Goal: Transaction & Acquisition: Book appointment/travel/reservation

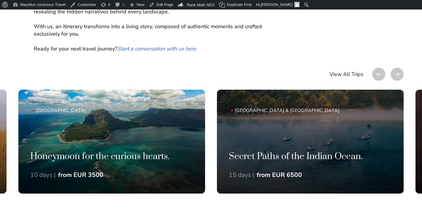
scroll to position [357, 0]
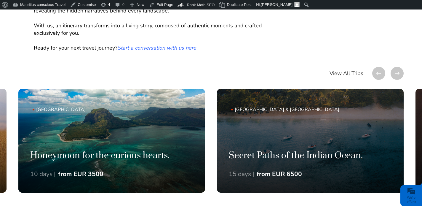
click at [152, 126] on link "Mauritius Honeymoon for the curious hearts. 10 days | from EUR 3500" at bounding box center [111, 141] width 187 height 104
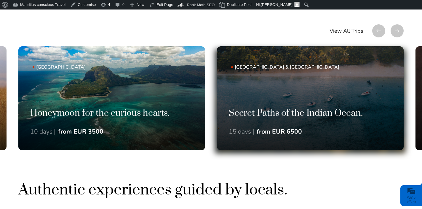
scroll to position [357, 0]
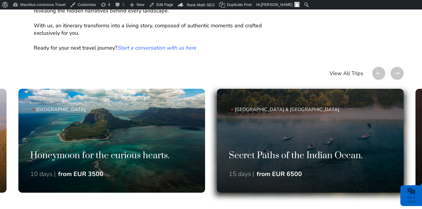
click at [272, 120] on link "Mauritius & Réunion Island Secret Paths of the Indian Ocean. 15 days | from EUR…" at bounding box center [310, 141] width 187 height 104
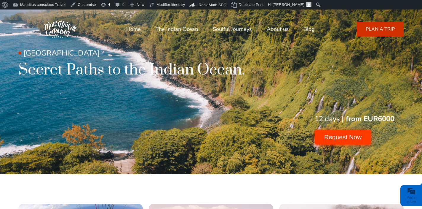
click at [342, 140] on button "Request Now" at bounding box center [343, 137] width 56 height 15
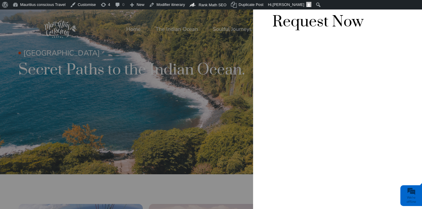
scroll to position [15, 0]
type input "[PERSON_NAME][EMAIL_ADDRESS][DOMAIN_NAME]"
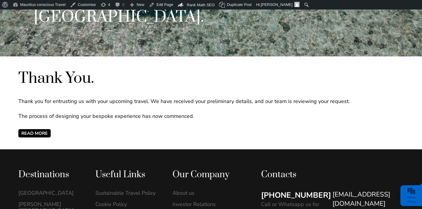
scroll to position [163, 0]
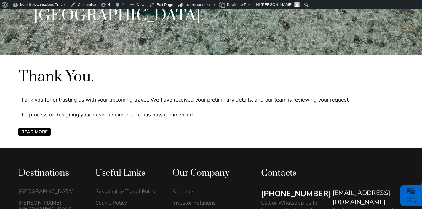
click at [49, 126] on div "Thank You. Thank you for entrusting us with your upcoming travel. We have recei…" at bounding box center [211, 101] width 386 height 69
click at [48, 130] on span "READ MORE" at bounding box center [34, 132] width 32 height 8
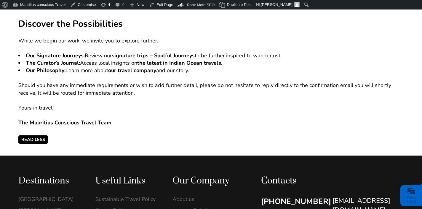
scroll to position [352, 0]
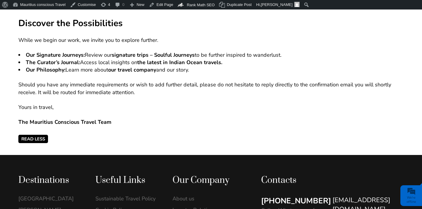
click at [41, 139] on span "Read Less" at bounding box center [33, 139] width 30 height 8
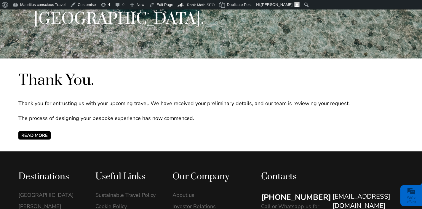
scroll to position [154, 0]
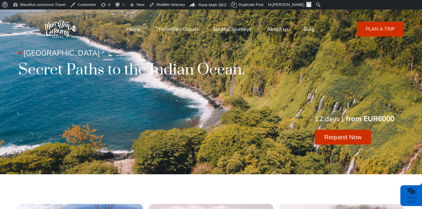
click at [366, 32] on link "PLAN A TRIP" at bounding box center [380, 29] width 47 height 15
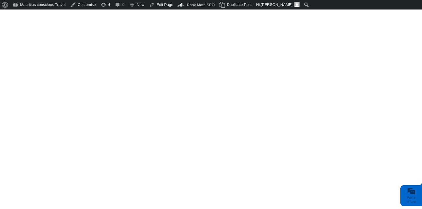
scroll to position [349, 0]
type input "gerald1@mauritiusconscious.com"
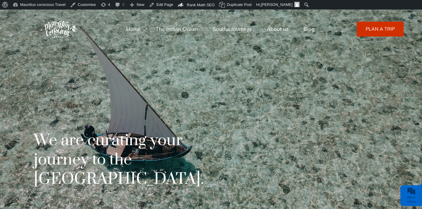
click at [131, 31] on link "Home" at bounding box center [133, 29] width 15 height 14
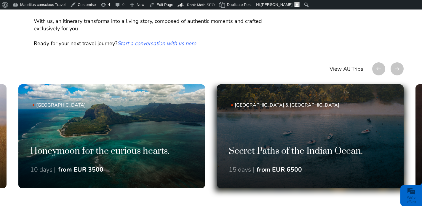
scroll to position [364, 0]
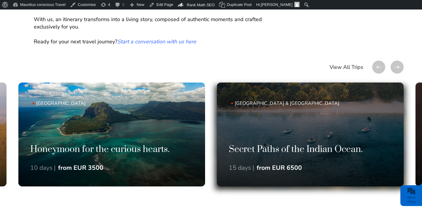
click at [250, 136] on link "Mauritius & Réunion Island Secret Paths of the Indian Ocean. 15 days | from EUR…" at bounding box center [310, 134] width 187 height 104
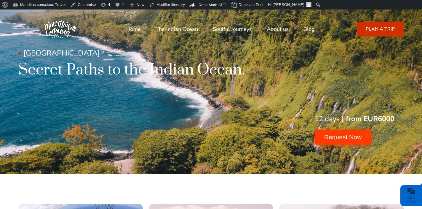
click at [316, 136] on button "Request Now" at bounding box center [343, 137] width 56 height 15
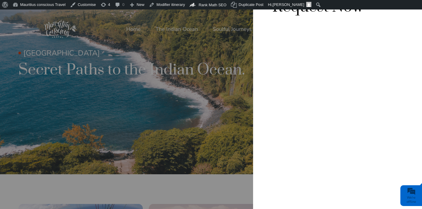
scroll to position [55, 0]
type input "legerald@mauritiusconscious.com"
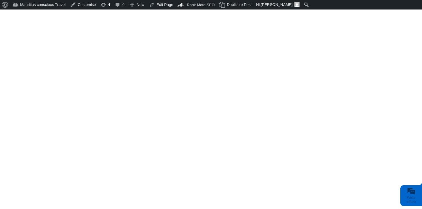
scroll to position [370, 0]
type input "ilgerald@mauritiusconscious.com"
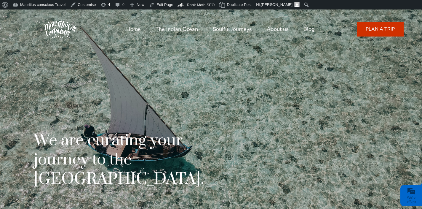
click at [359, 35] on link "PLAN A TRIP" at bounding box center [380, 29] width 47 height 15
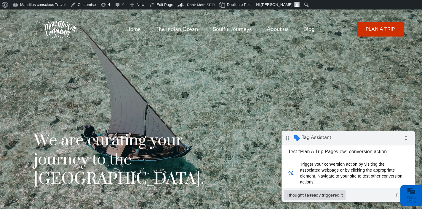
click at [300, 197] on button "I thought I already triggered it" at bounding box center [315, 194] width 62 height 11
click at [340, 193] on button "I thought I already triggered it" at bounding box center [315, 194] width 62 height 11
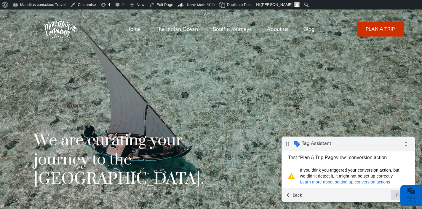
click at [397, 193] on button "Finish" at bounding box center [401, 194] width 21 height 11
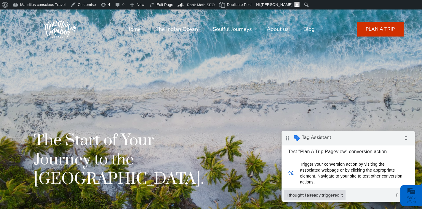
click at [310, 195] on button "I thought I already triggered it" at bounding box center [315, 194] width 62 height 11
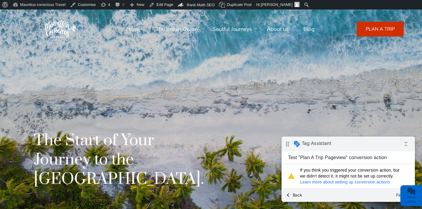
click at [380, 184] on link "Learn more about setting up conversion actions" at bounding box center [345, 181] width 90 height 5
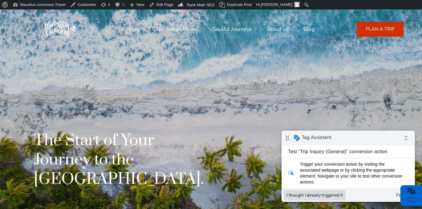
click at [329, 191] on button "I thought I already triggered it" at bounding box center [315, 194] width 62 height 11
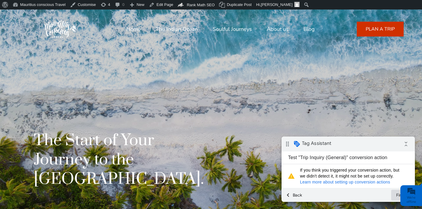
click at [397, 197] on button "Finish" at bounding box center [401, 194] width 21 height 11
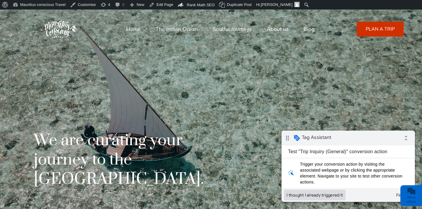
click at [294, 194] on button "I thought I already triggered it" at bounding box center [315, 194] width 62 height 11
